Goal: Task Accomplishment & Management: Use online tool/utility

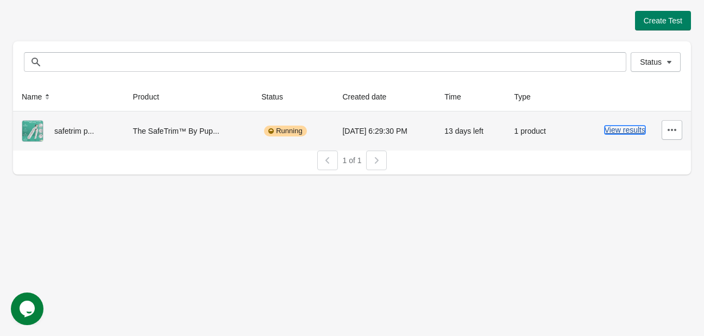
click at [626, 129] on button "View results" at bounding box center [624, 129] width 41 height 9
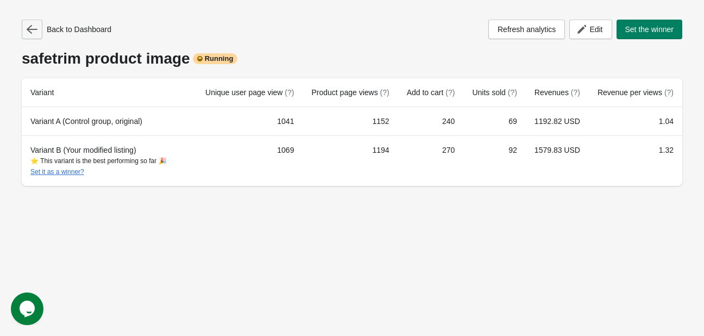
click at [27, 35] on button "button" at bounding box center [32, 30] width 21 height 20
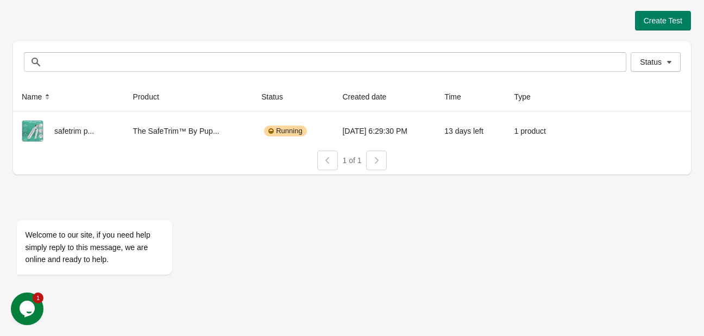
click at [26, 306] on icon "Chat widget" at bounding box center [27, 308] width 15 height 16
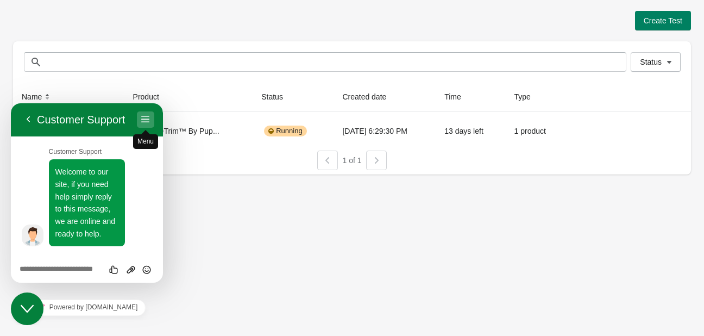
click at [153, 123] on button "Menu" at bounding box center [145, 119] width 17 height 16
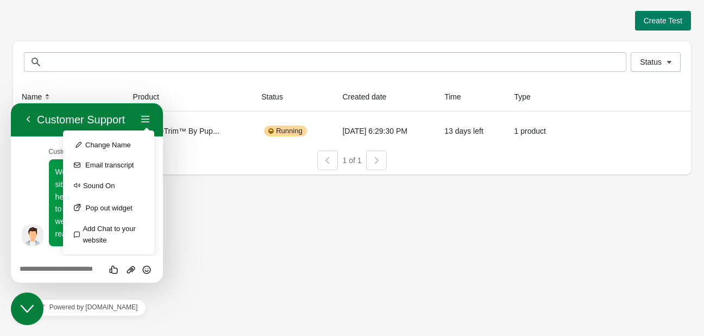
click at [195, 225] on div "Create Test Status Status Name Product Status Created date Time Type safetrim p…" at bounding box center [352, 168] width 704 height 336
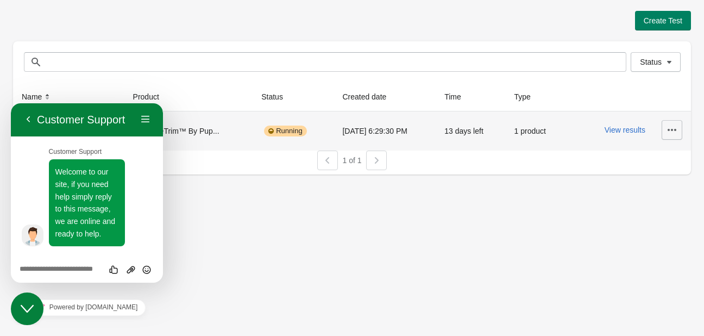
click at [667, 131] on icon "button" at bounding box center [671, 129] width 11 height 11
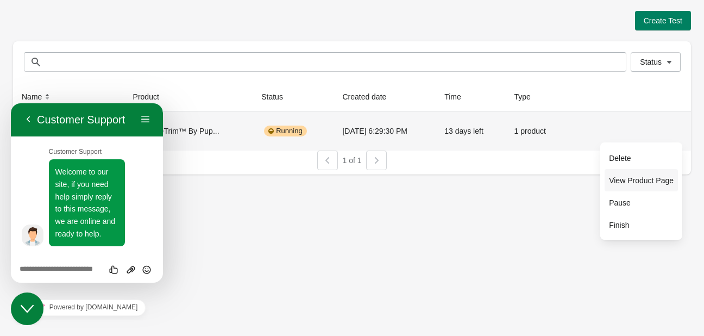
click at [625, 182] on span "View Product Page" at bounding box center [641, 180] width 65 height 11
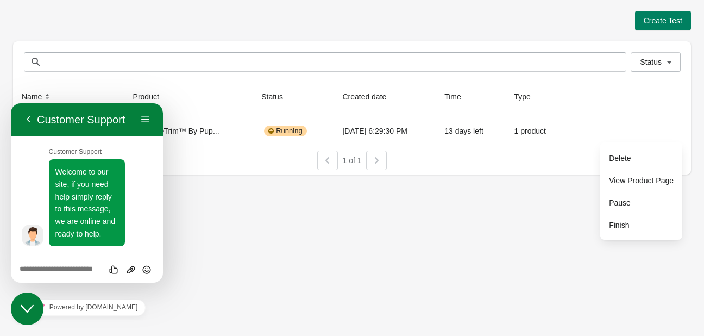
click at [345, 246] on div "Create Test Status Status Name Product Status Created date Time Type safetrim p…" at bounding box center [352, 168] width 704 height 336
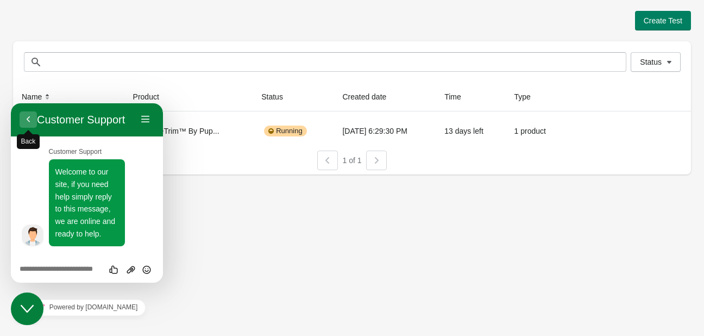
click at [30, 123] on button "Back" at bounding box center [28, 119] width 17 height 16
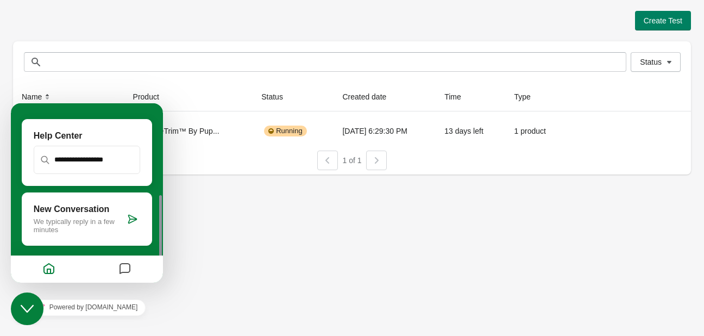
scroll to position [127, 0]
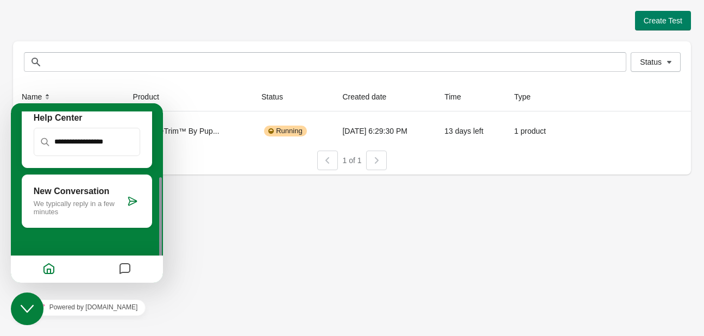
click at [129, 274] on icon "Messages" at bounding box center [124, 269] width 13 height 21
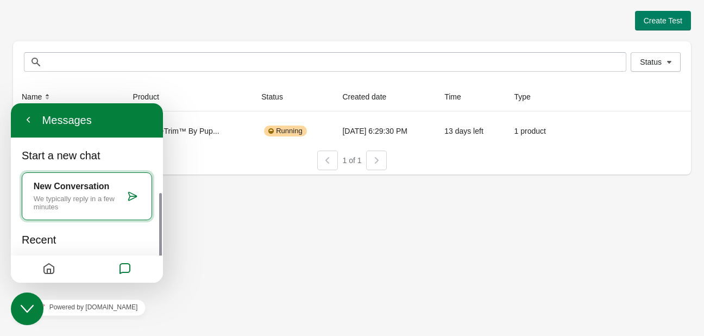
scroll to position [93, 0]
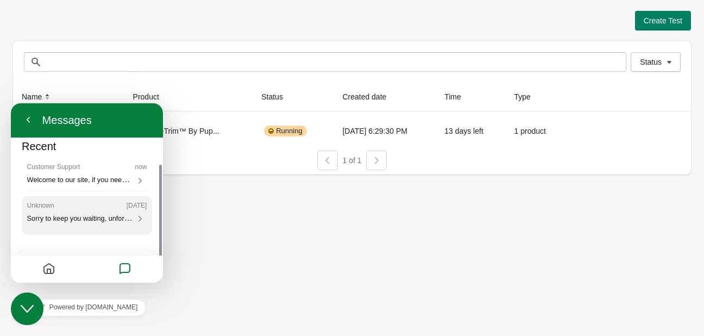
click at [56, 207] on div "Unknown [DATE]" at bounding box center [87, 205] width 120 height 8
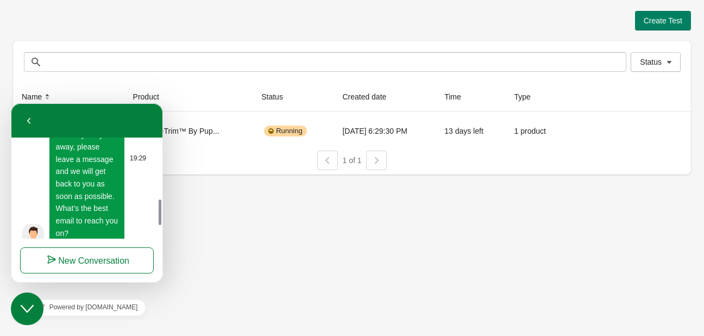
scroll to position [301, 0]
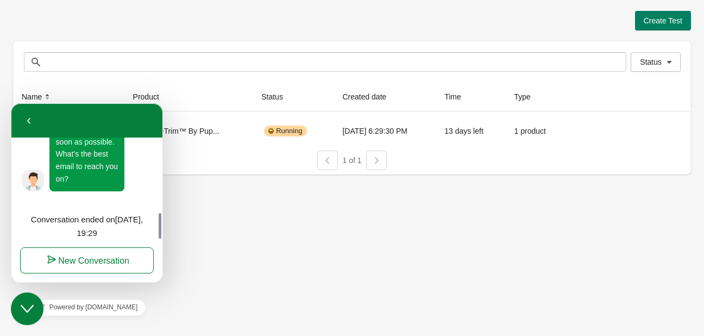
click at [218, 244] on div "Create Test Status Status Name Product Status Created date Time Type safetrim p…" at bounding box center [352, 168] width 704 height 336
click at [35, 298] on button "Close Chat This icon closes the chat window." at bounding box center [27, 308] width 33 height 33
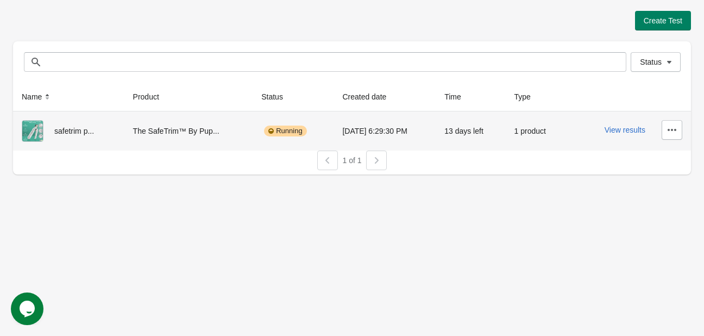
click at [120, 135] on th "safetrim p..." at bounding box center [68, 130] width 111 height 39
click at [621, 128] on button "View results" at bounding box center [624, 129] width 41 height 9
click at [625, 129] on button "View results" at bounding box center [624, 129] width 41 height 9
